Goal: Information Seeking & Learning: Learn about a topic

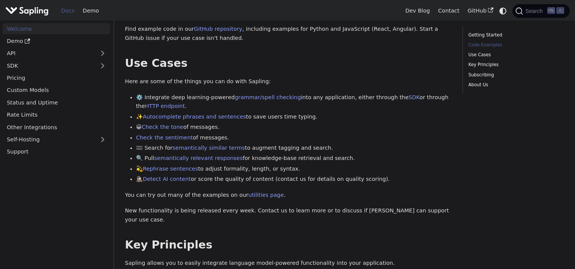
scroll to position [267, 0]
